Goal: Task Accomplishment & Management: Manage account settings

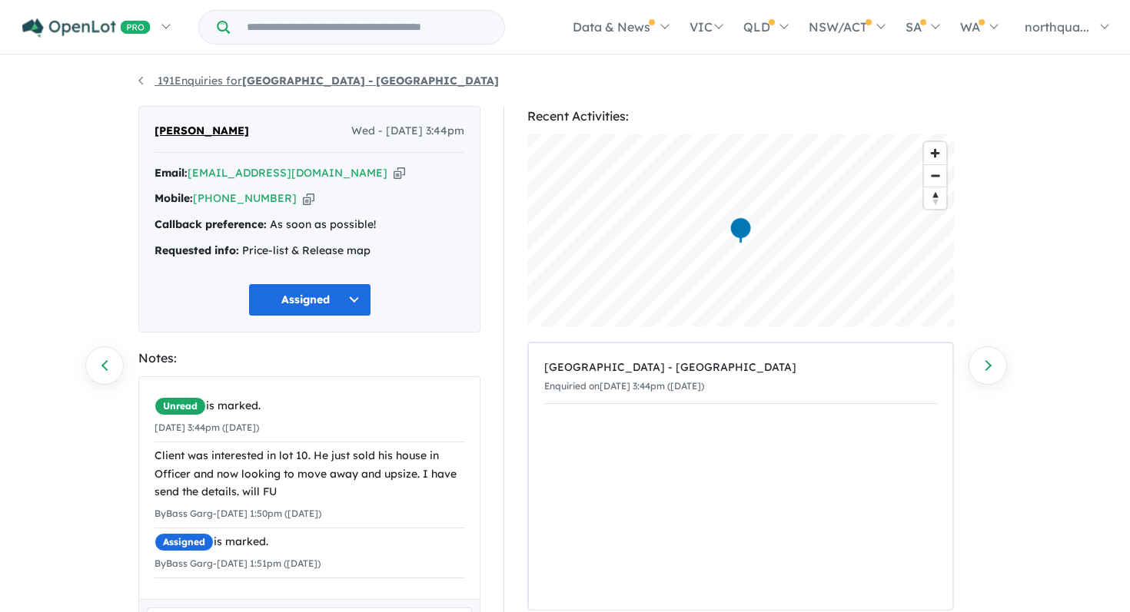
click at [139, 78] on link "191 Enquiries for Nth Qtr Estate - Newborough" at bounding box center [318, 81] width 360 height 14
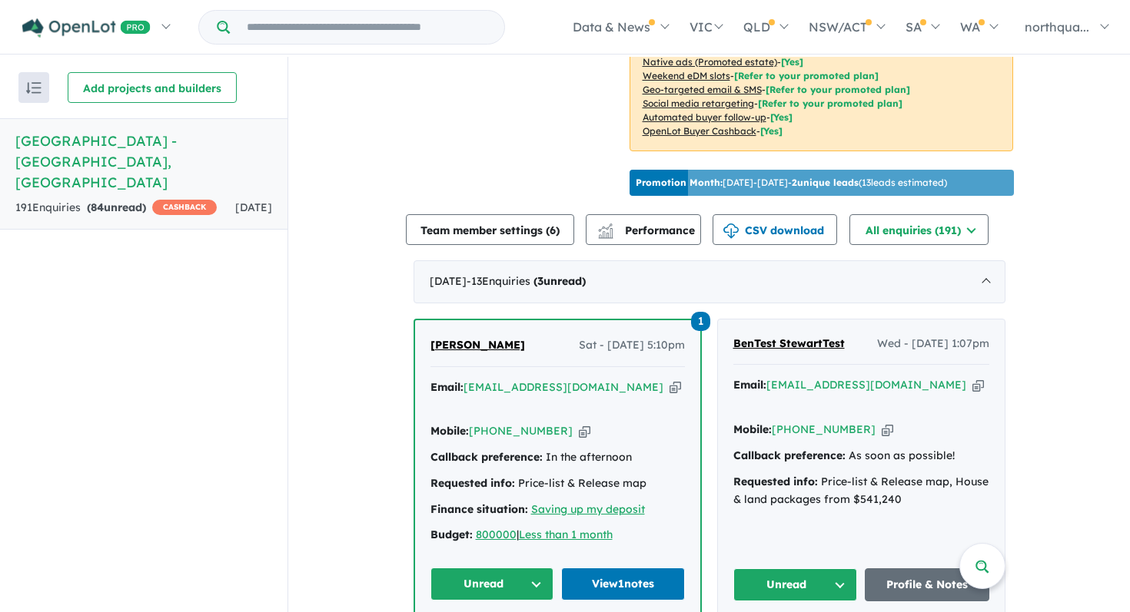
scroll to position [335, 0]
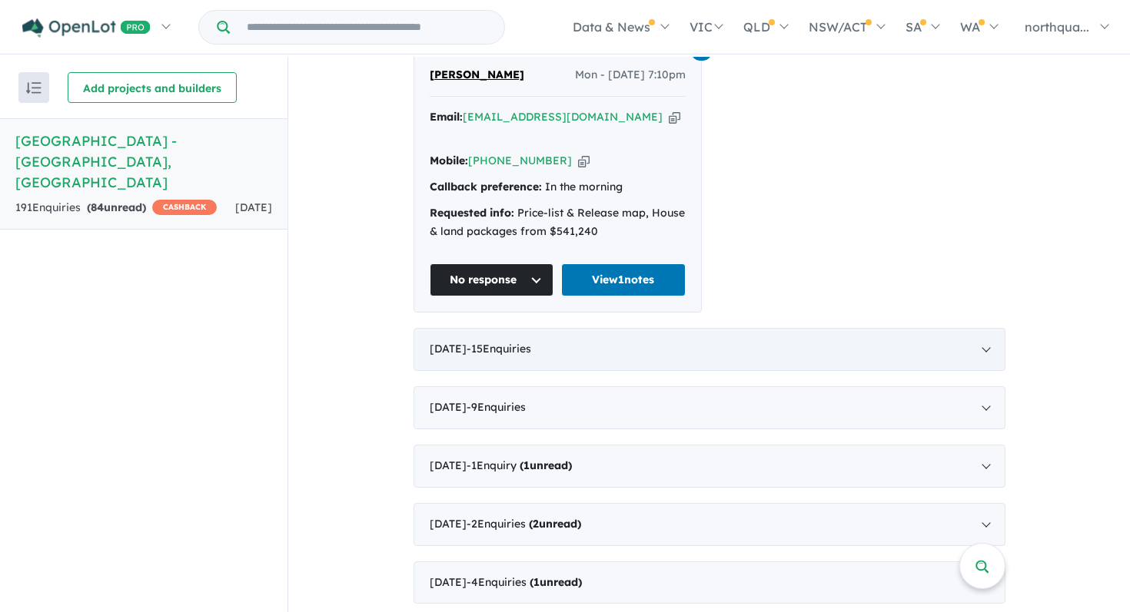
click at [513, 342] on span "- 15 Enquir ies ( 0 unread)" at bounding box center [498, 349] width 65 height 14
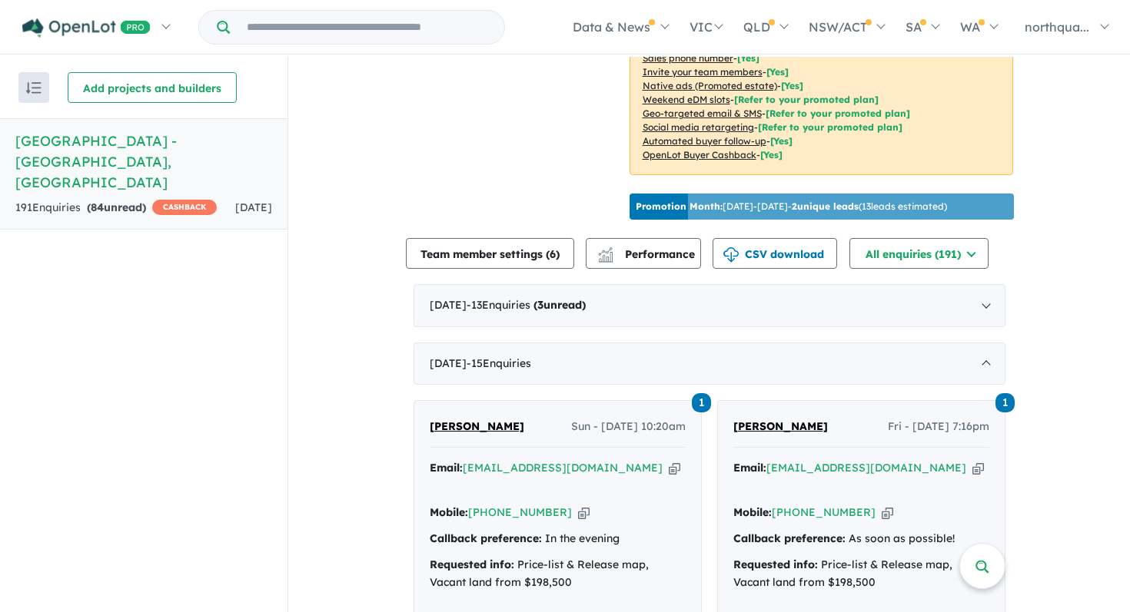
scroll to position [270, 0]
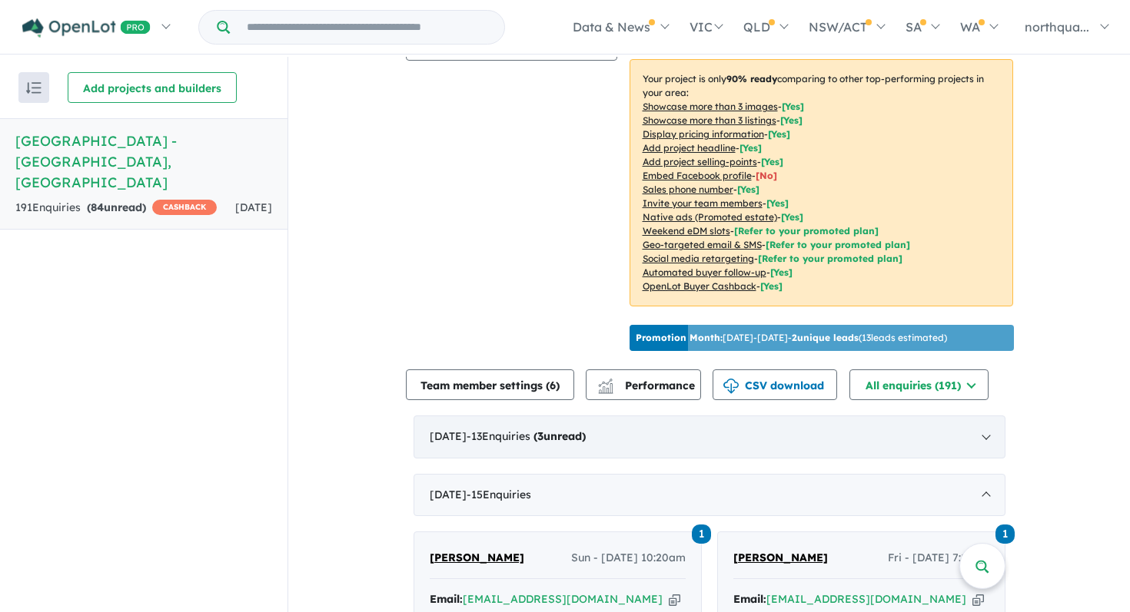
click at [532, 431] on span "- 13 Enquir ies ( 3 unread)" at bounding box center [525, 437] width 119 height 14
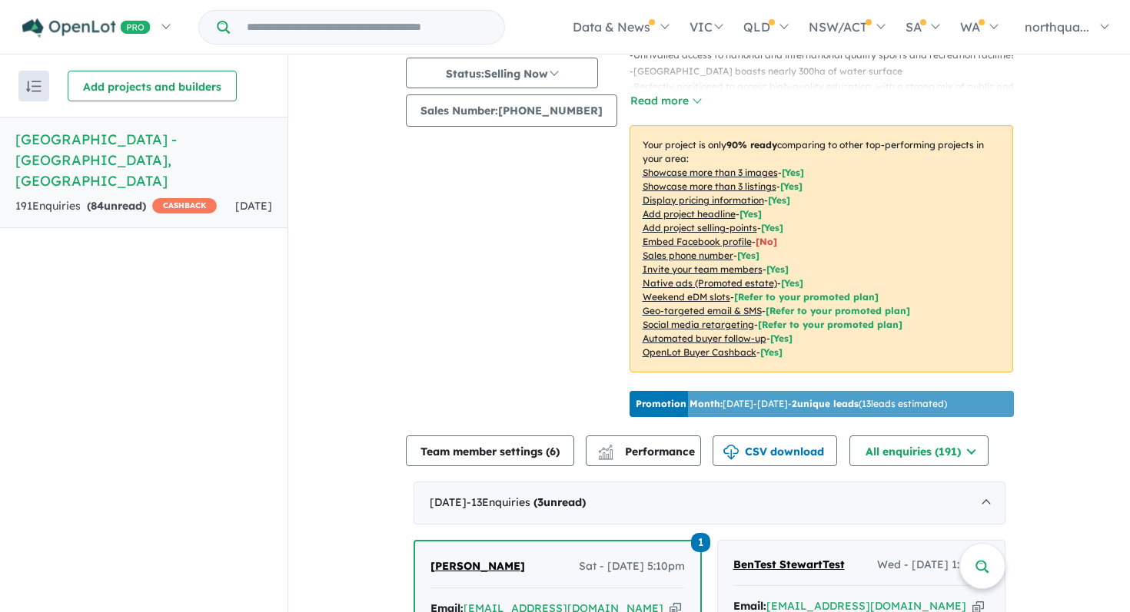
scroll to position [0, 0]
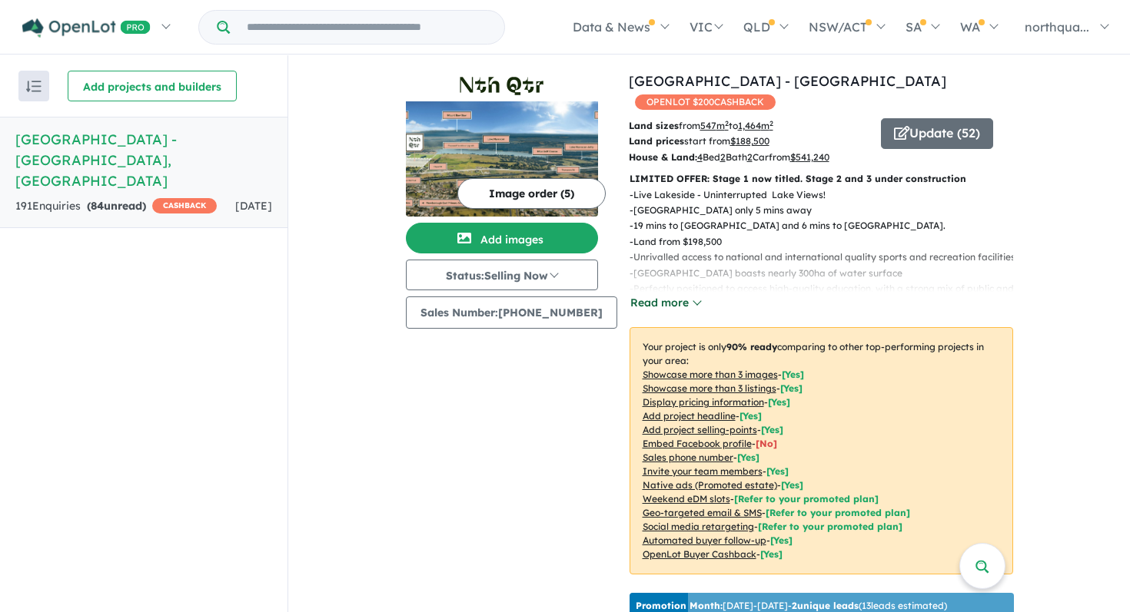
click at [672, 294] on button "Read more" at bounding box center [665, 303] width 72 height 18
